Goal: Unclear: Browse casually

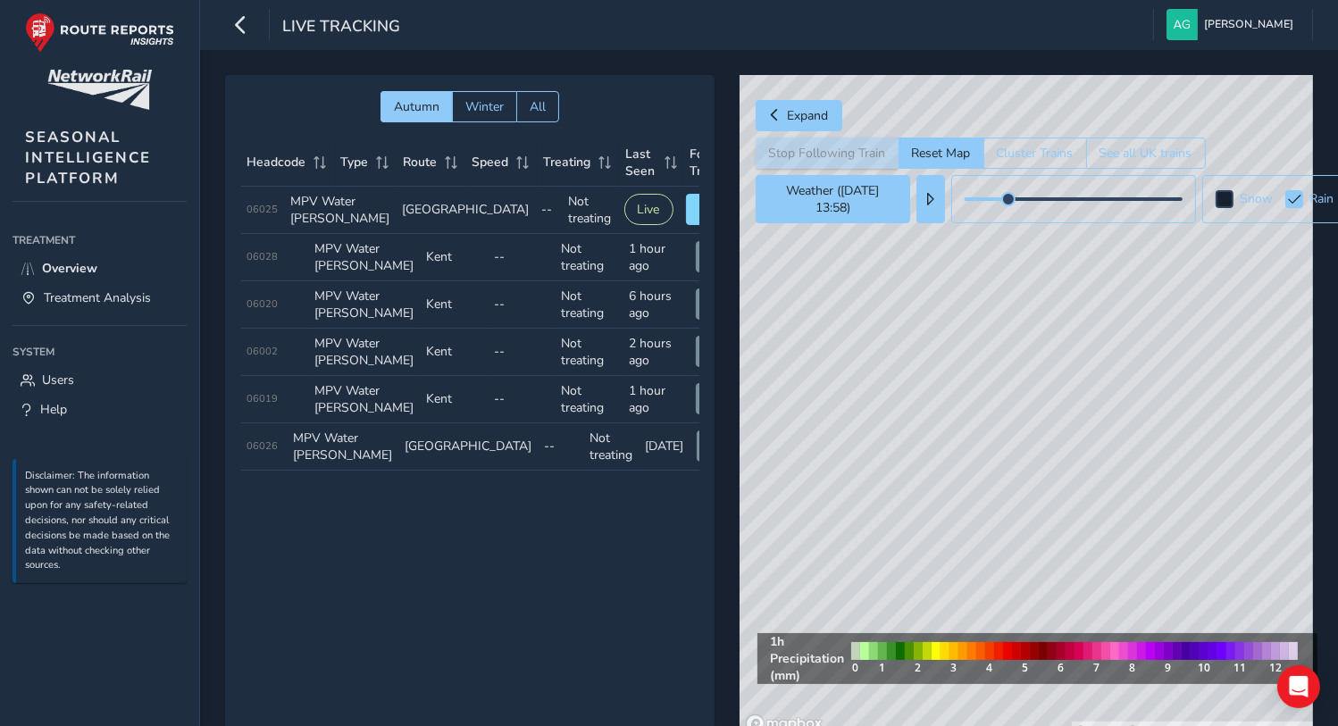
click at [124, 656] on div "Treatment Treatment Overview Treatment Analysis System System Users Help Discla…" at bounding box center [99, 470] width 199 height 512
click at [101, 645] on div "Treatment Treatment Overview Treatment Analysis System System Users Help Discla…" at bounding box center [99, 470] width 199 height 512
click at [98, 660] on div "Treatment Treatment Overview Treatment Analysis System System Users Help Discla…" at bounding box center [99, 470] width 199 height 512
click at [115, 644] on div "Treatment Treatment Overview Treatment Analysis System System Users Help Discla…" at bounding box center [99, 470] width 199 height 512
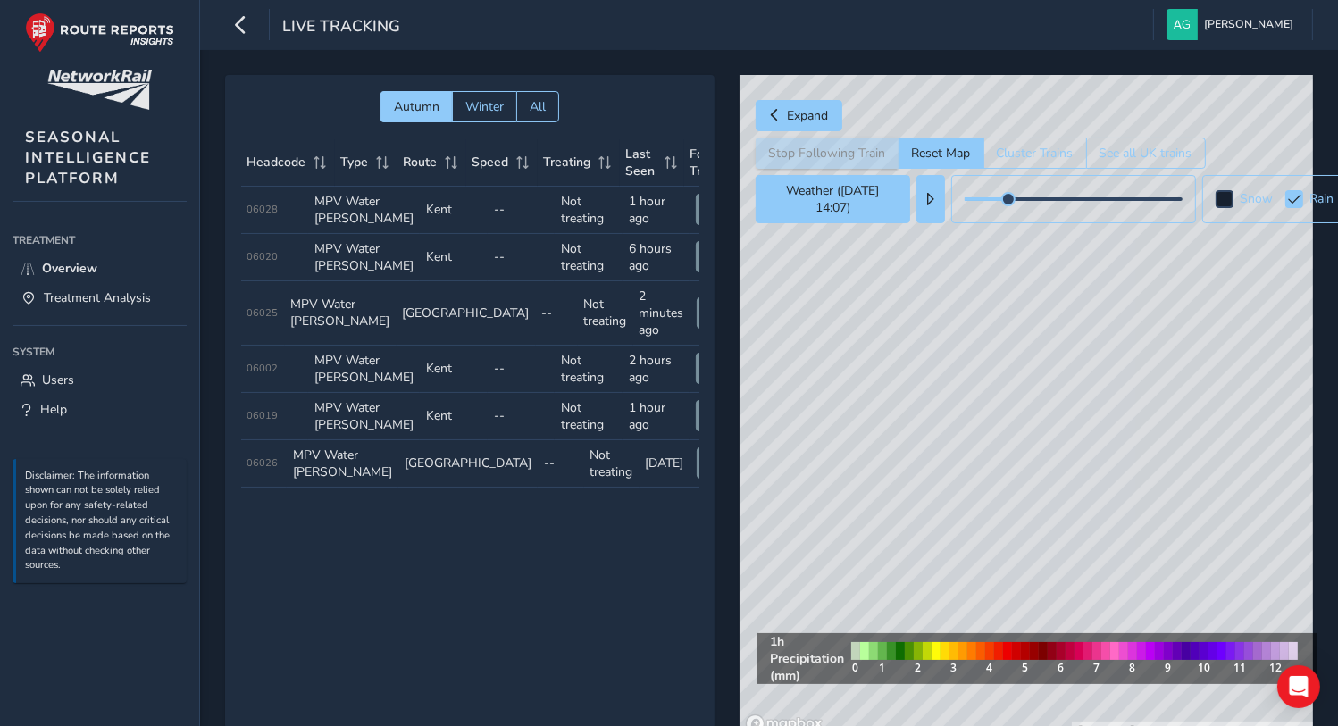
click at [116, 641] on div "Treatment Treatment Overview Treatment Analysis System System Users Help Discla…" at bounding box center [99, 470] width 199 height 512
